Goal: Task Accomplishment & Management: Manage account settings

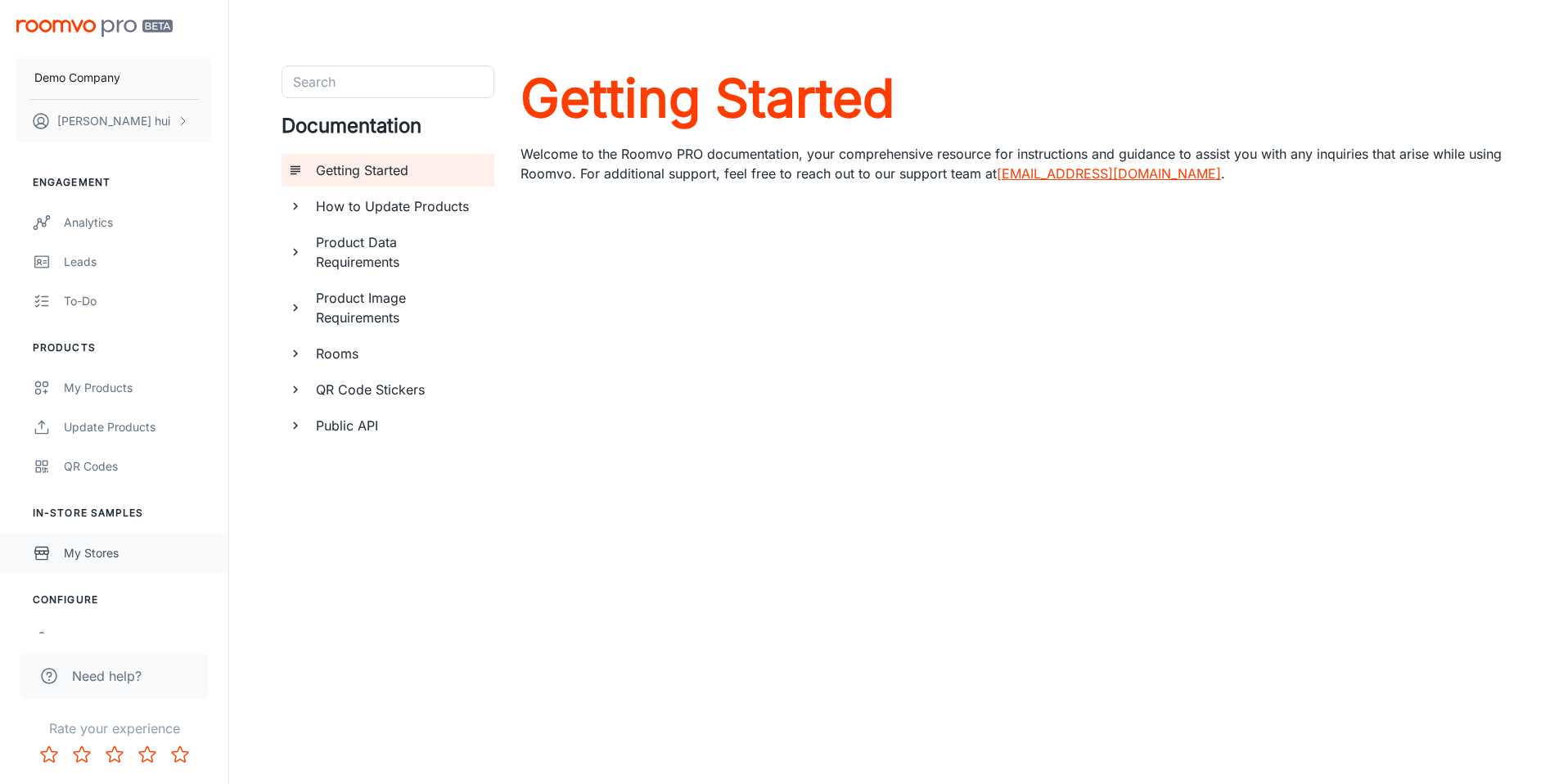
click at [133, 552] on div "My Stores" at bounding box center [138, 553] width 148 height 18
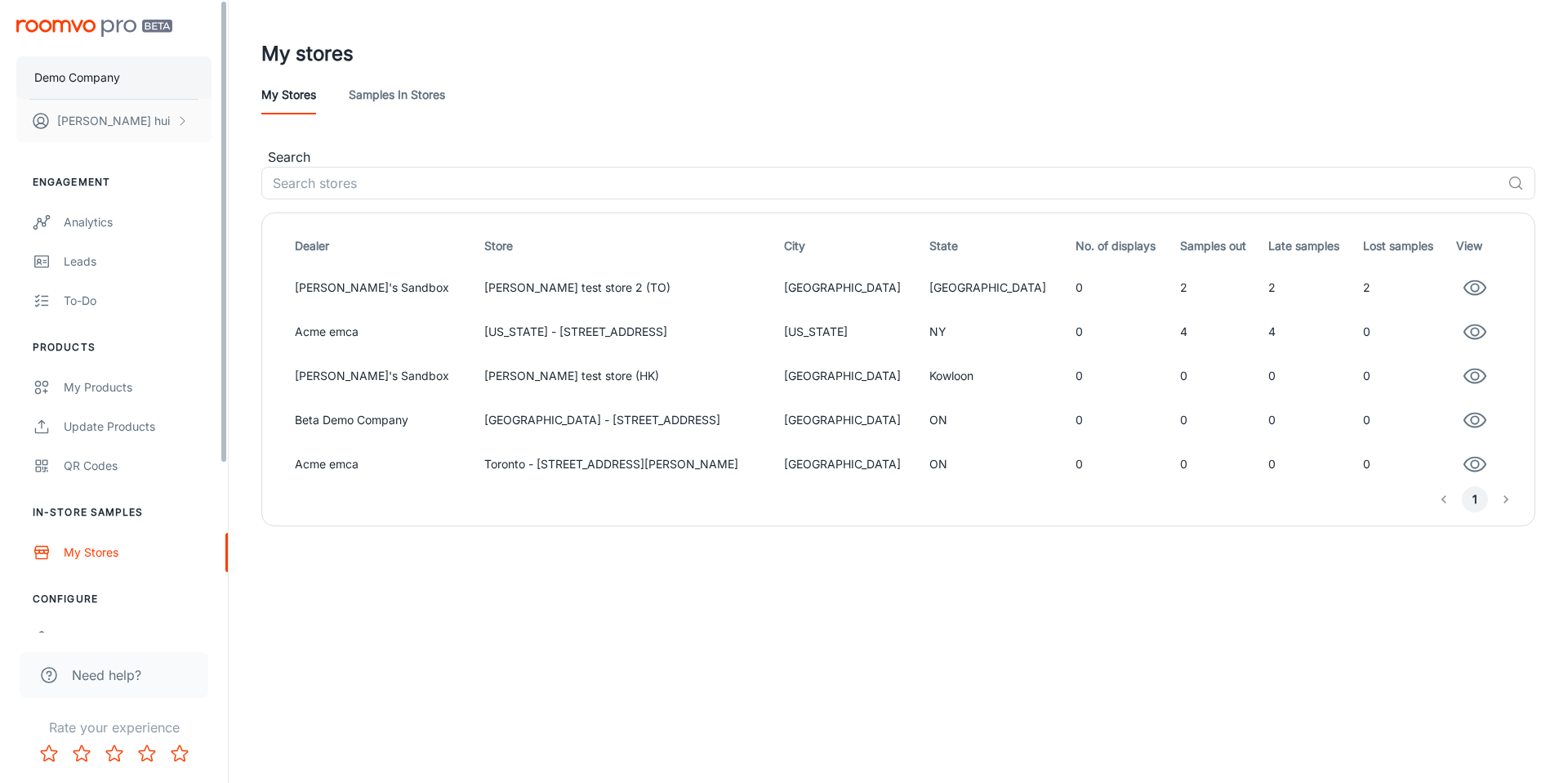
click at [128, 61] on button "Demo Company" at bounding box center [113, 78] width 195 height 43
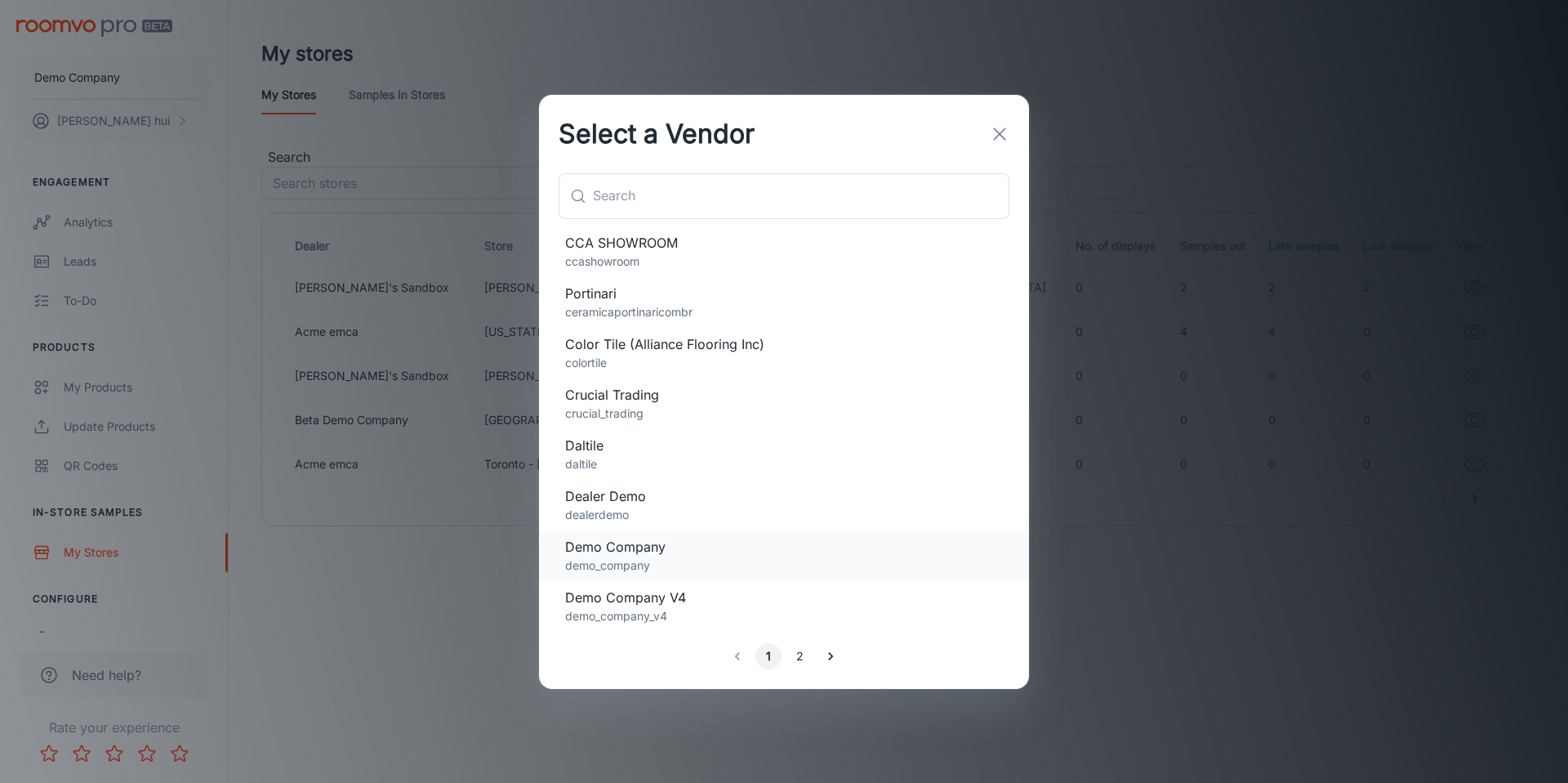
scroll to position [523, 0]
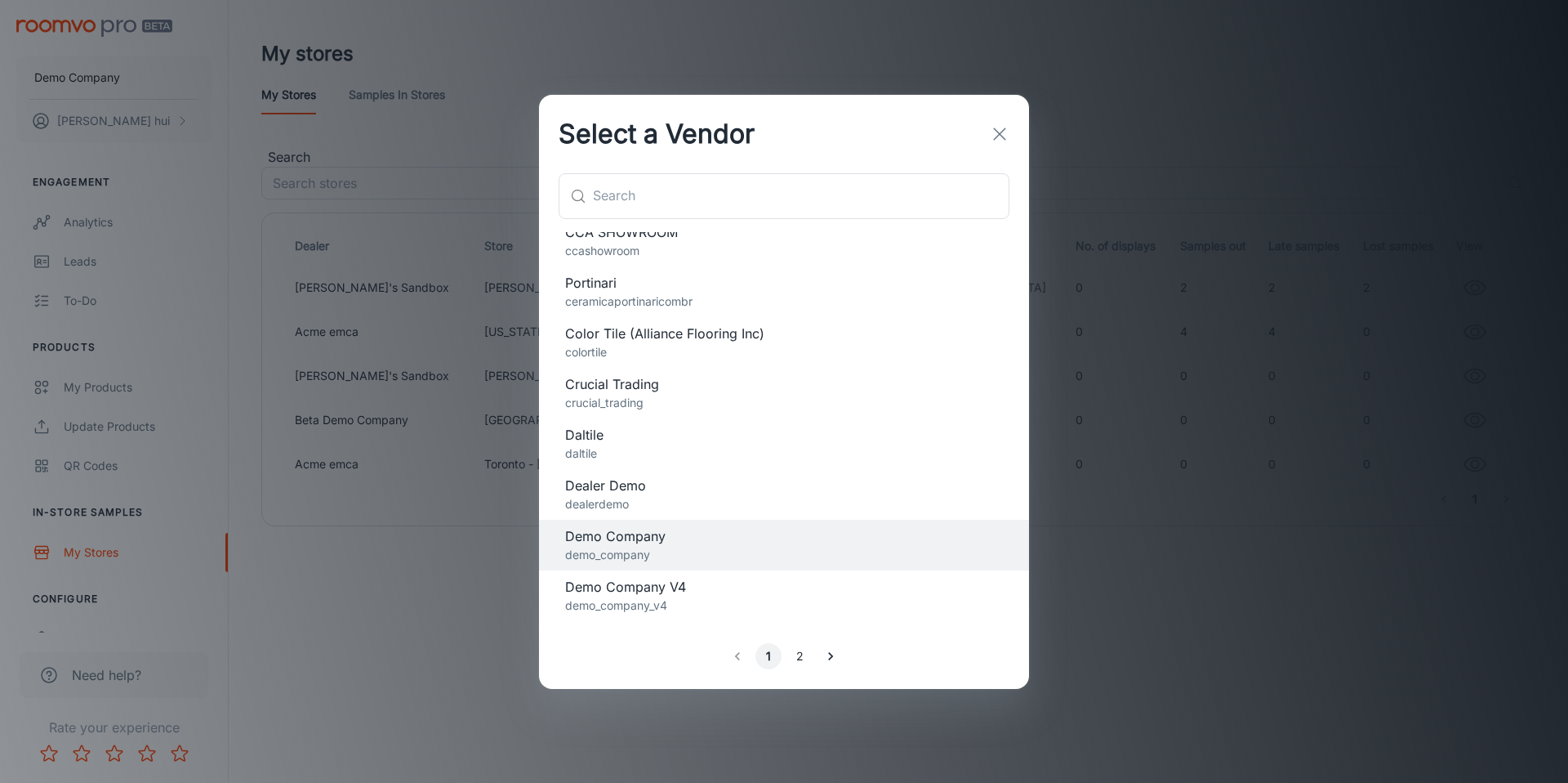
click at [730, 496] on p "dealerdemo" at bounding box center [784, 504] width 438 height 18
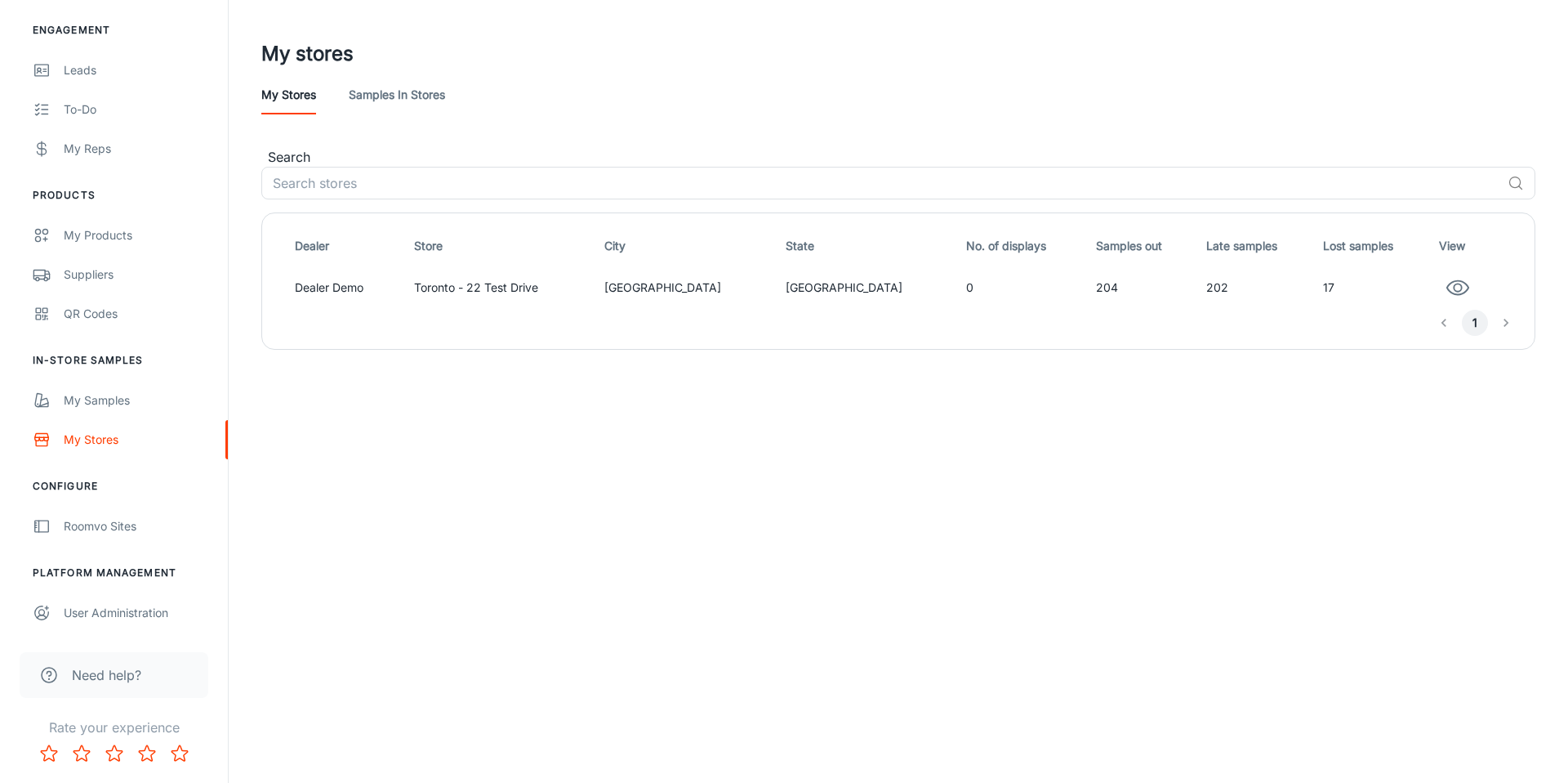
scroll to position [0, 0]
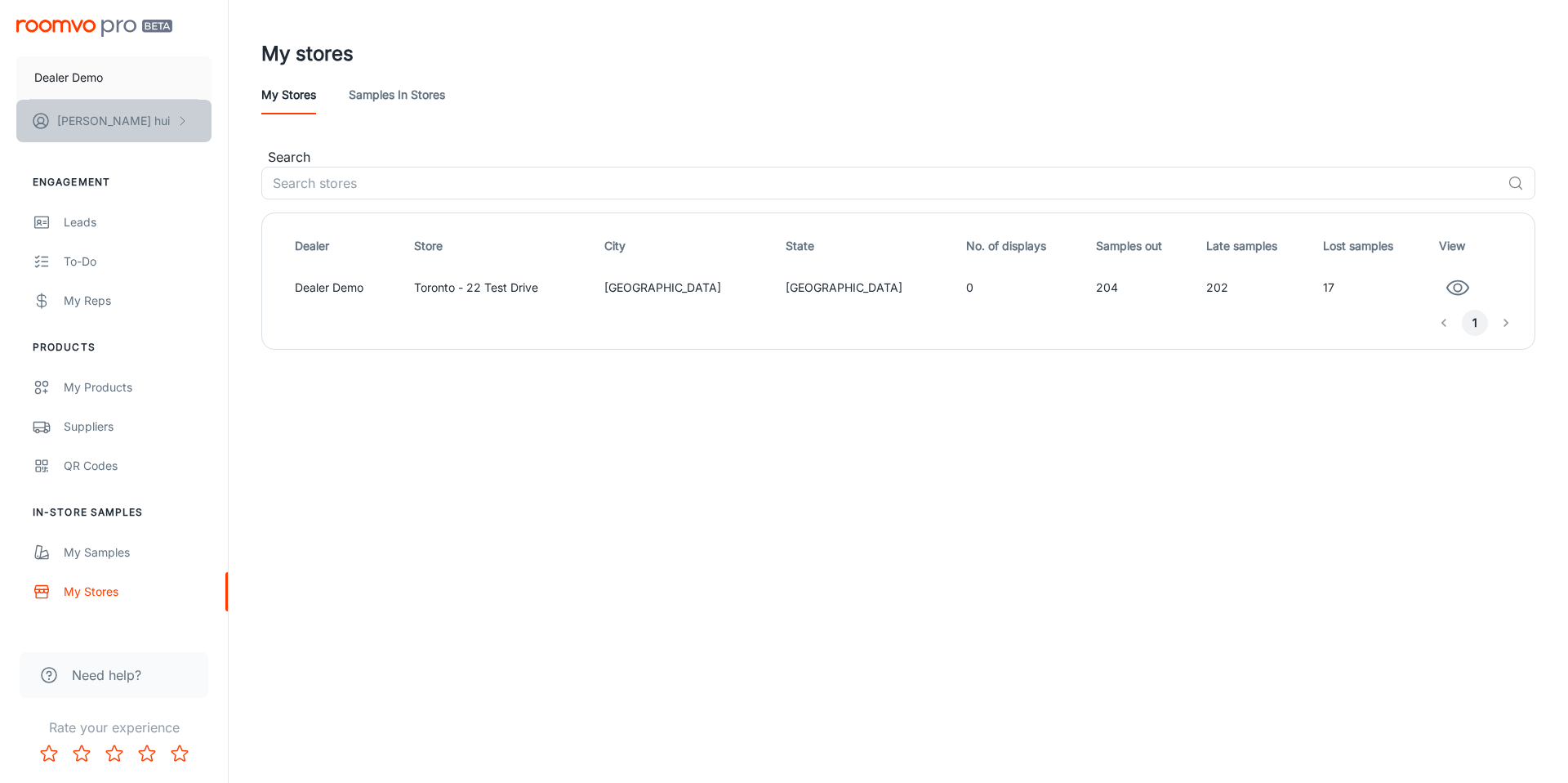
click at [130, 126] on button "[PERSON_NAME]" at bounding box center [113, 121] width 195 height 43
click at [240, 128] on li "User Profile" at bounding box center [255, 120] width 88 height 28
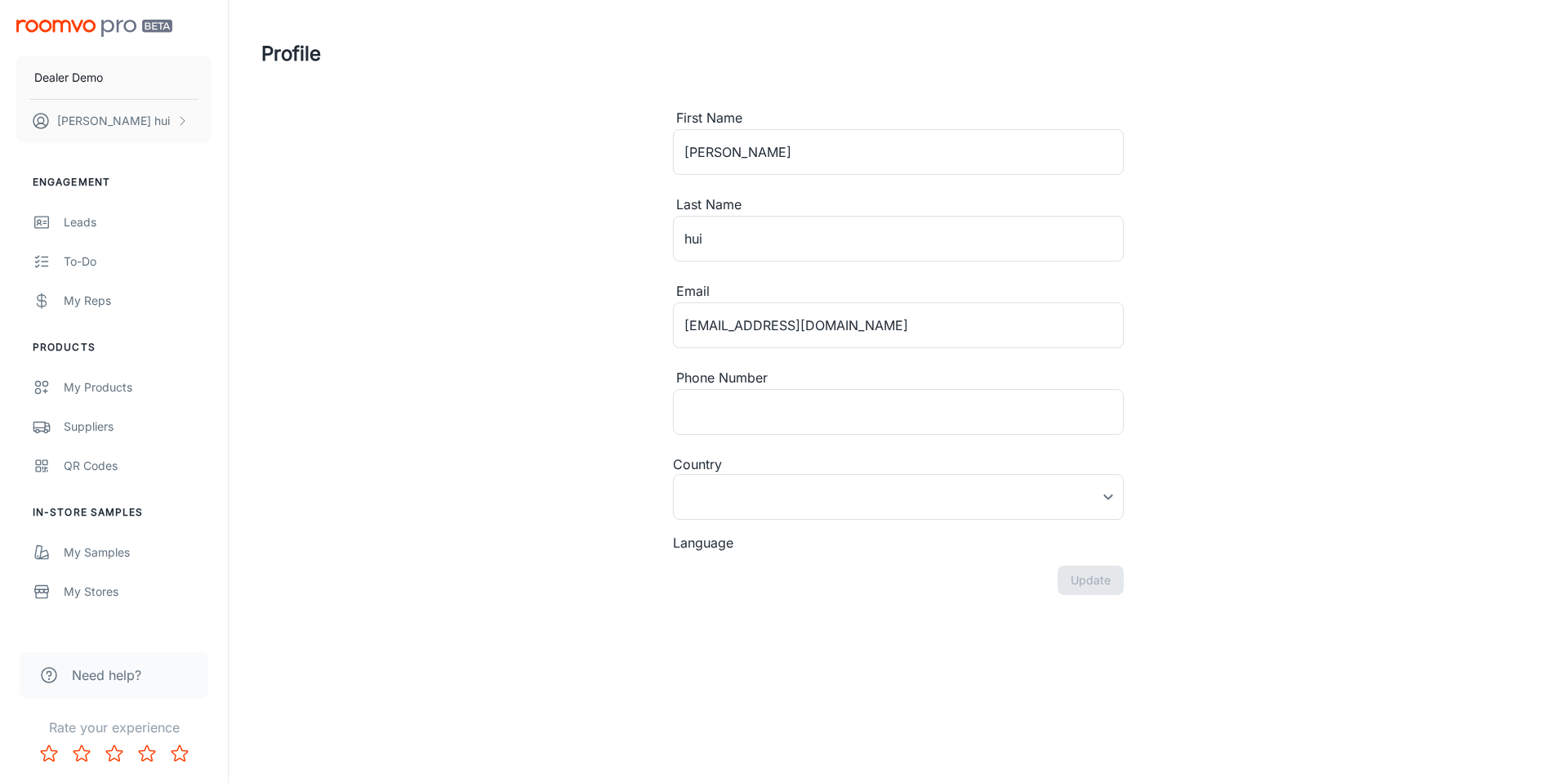
type input "[GEOGRAPHIC_DATA]"
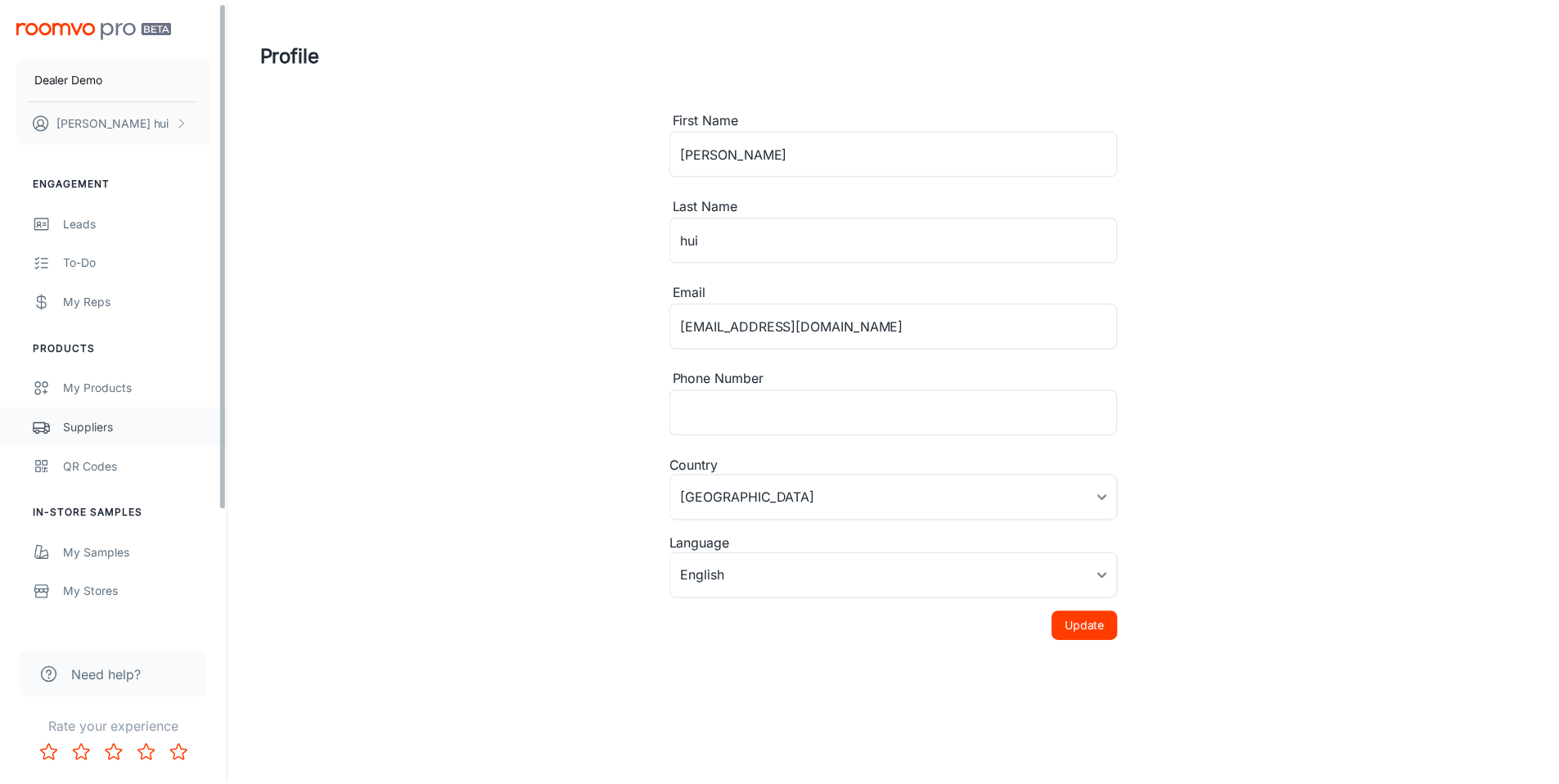
scroll to position [152, 0]
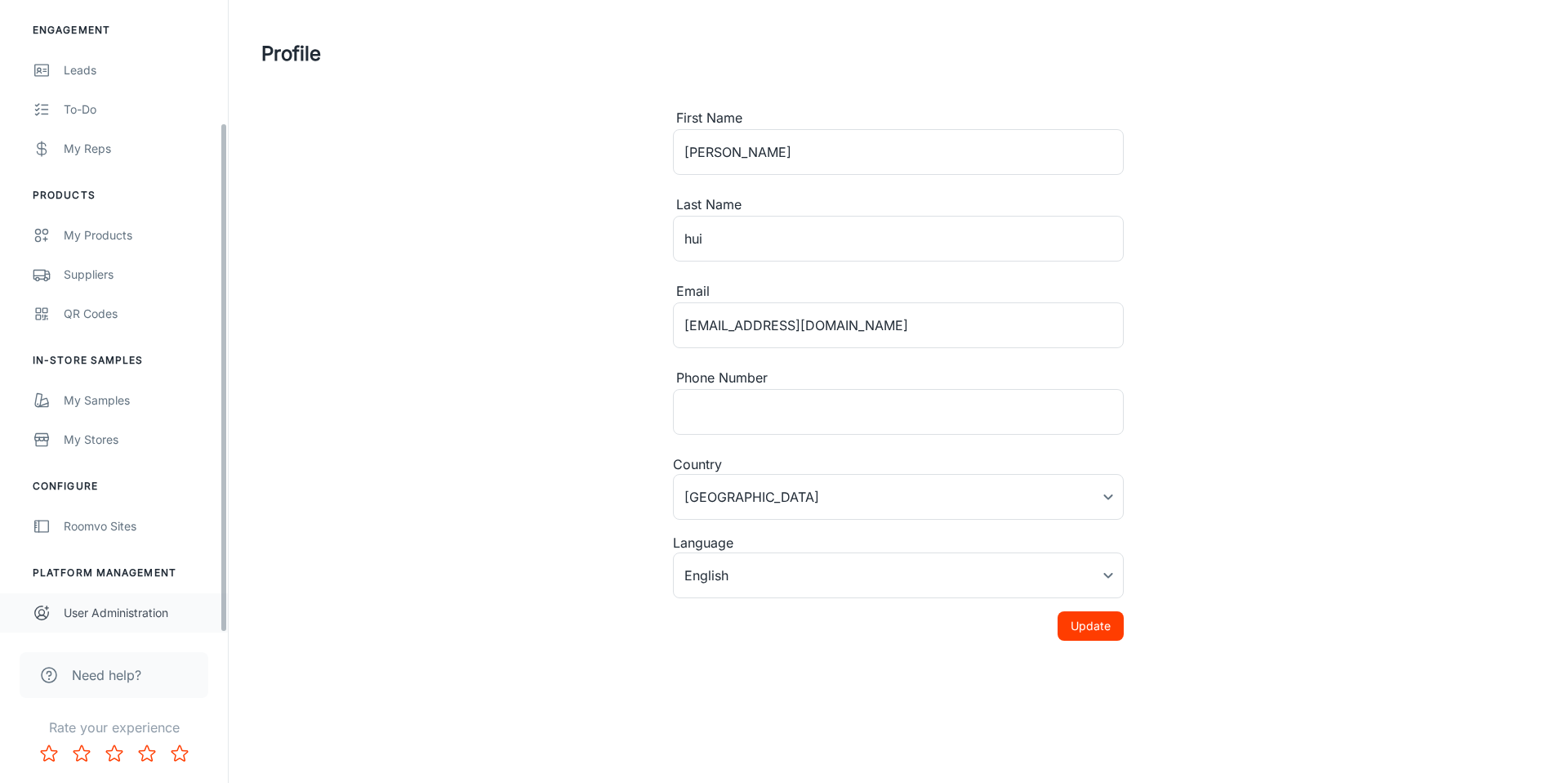
click at [174, 631] on link "User Administration" at bounding box center [114, 613] width 228 height 39
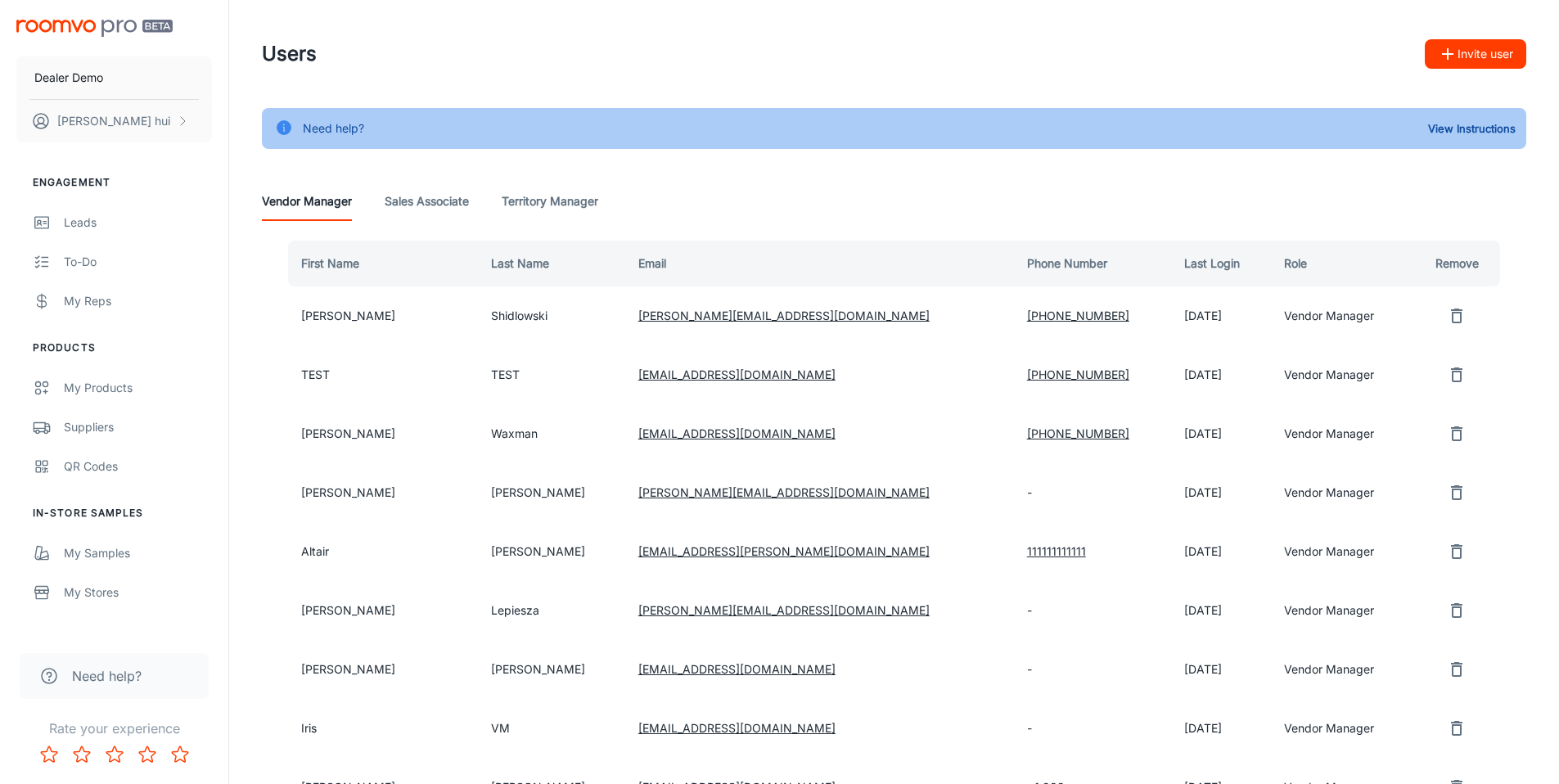
click at [415, 205] on Associate "Sales Associate" at bounding box center [427, 201] width 84 height 39
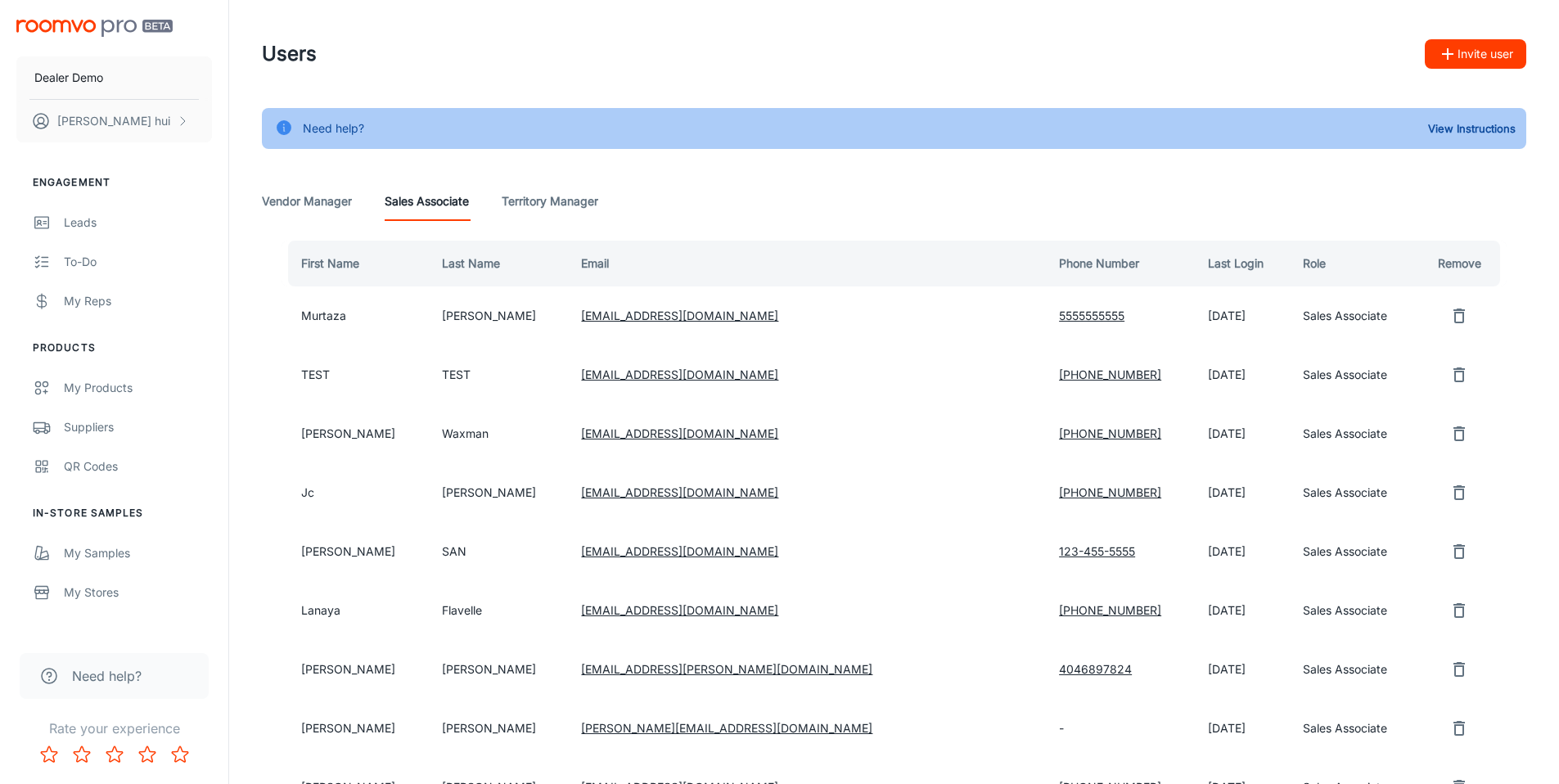
click at [1188, 64] on div "Users Invite user" at bounding box center [894, 54] width 1265 height 43
